Goal: Information Seeking & Learning: Understand process/instructions

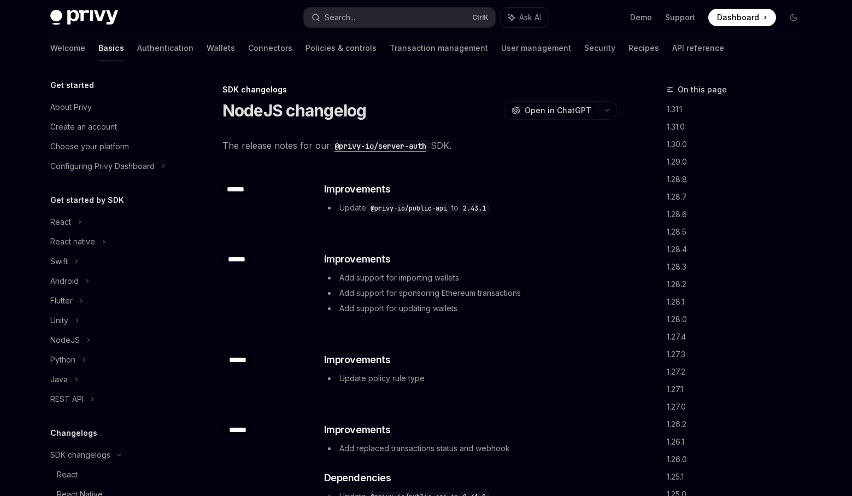
scroll to position [236, 0]
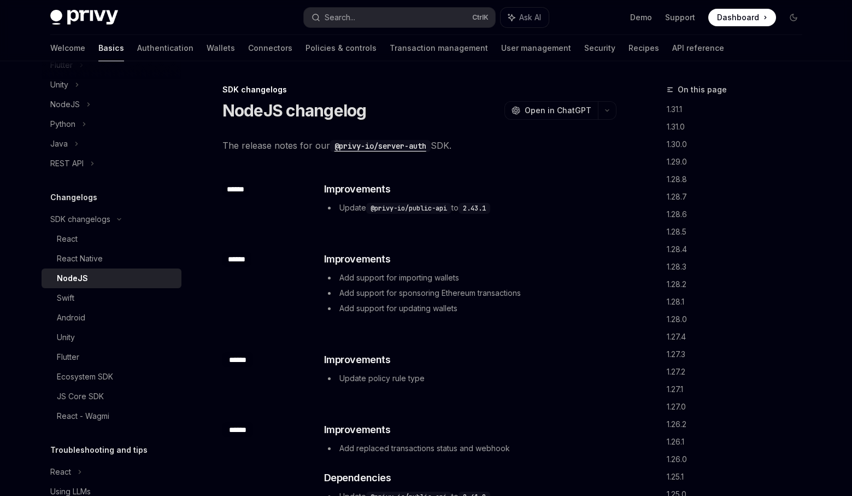
click at [140, 277] on div "NodeJS" at bounding box center [116, 278] width 118 height 13
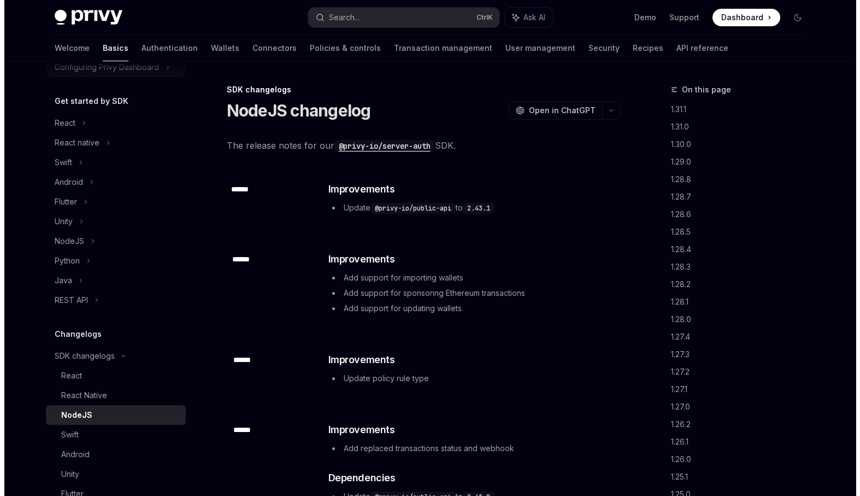
scroll to position [17, 0]
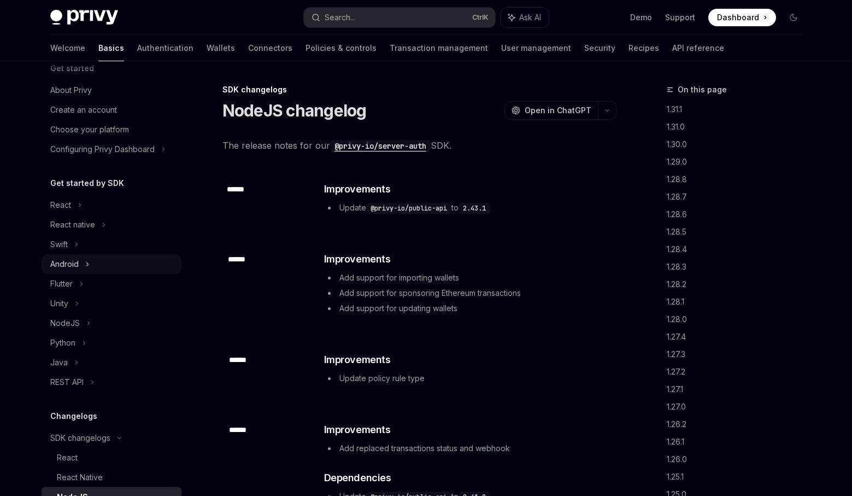
click at [103, 265] on div "Android" at bounding box center [112, 264] width 140 height 20
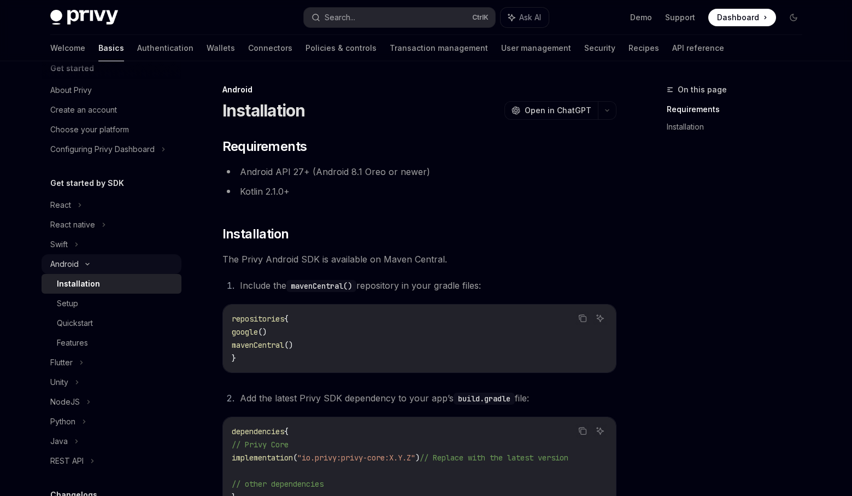
click at [102, 261] on div "Android" at bounding box center [112, 264] width 140 height 20
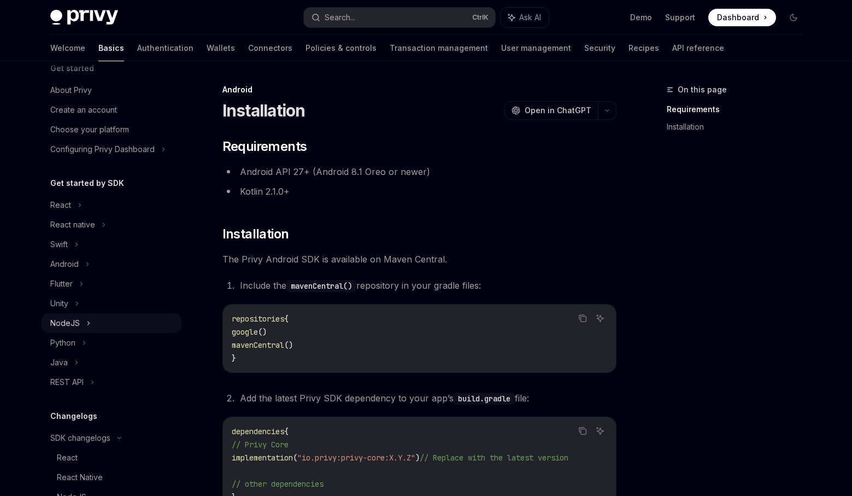
click at [90, 325] on div "NodeJS" at bounding box center [112, 323] width 140 height 20
type textarea "*"
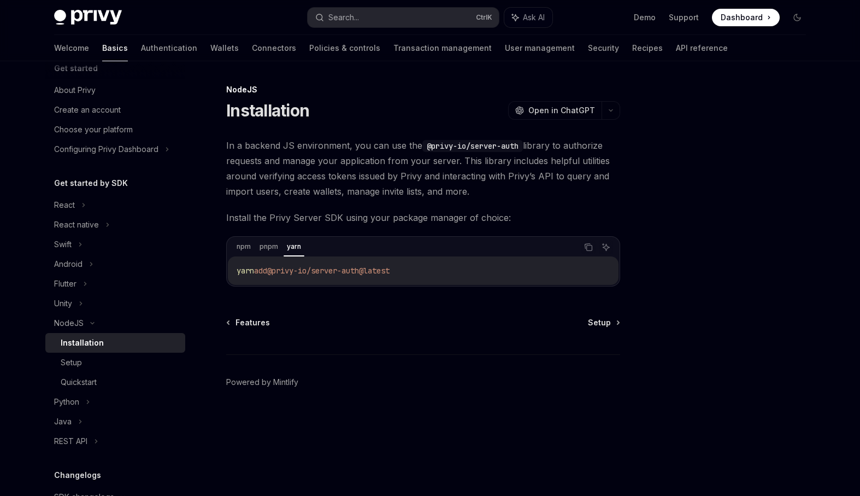
drag, startPoint x: 425, startPoint y: 269, endPoint x: 226, endPoint y: 259, distance: 199.2
click at [226, 259] on div "npm pnpm yarn Copy Ask AI yarn add @privy-io/server-auth@latest" at bounding box center [423, 261] width 394 height 50
copy span "yarn add @privy-io/server-auth@latest"
click at [710, 255] on div at bounding box center [732, 289] width 166 height 413
